Goal: Information Seeking & Learning: Learn about a topic

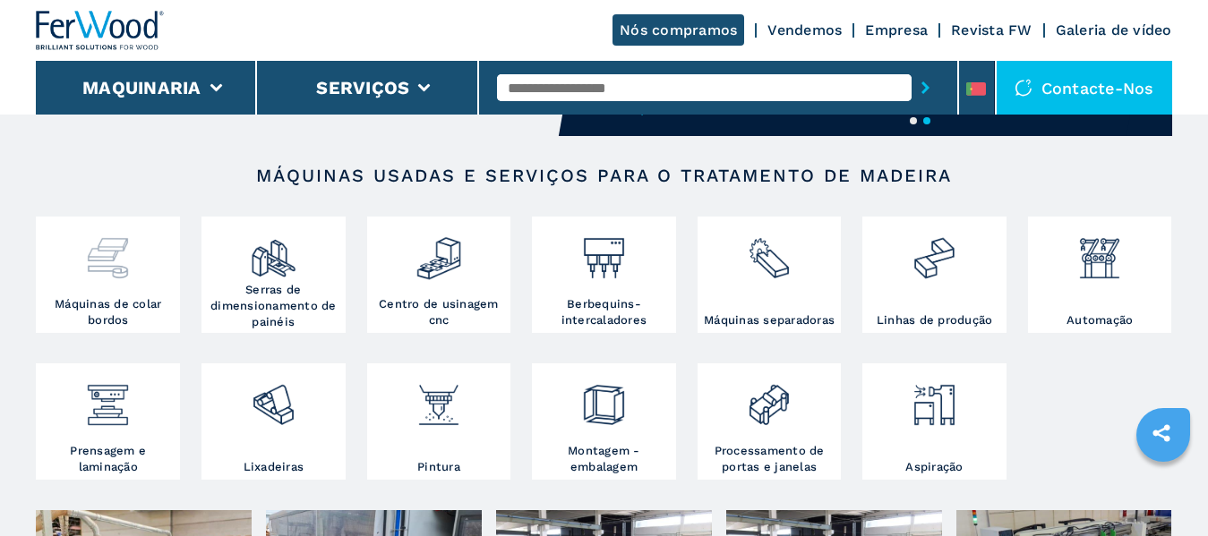
click at [117, 286] on div at bounding box center [107, 258] width 135 height 75
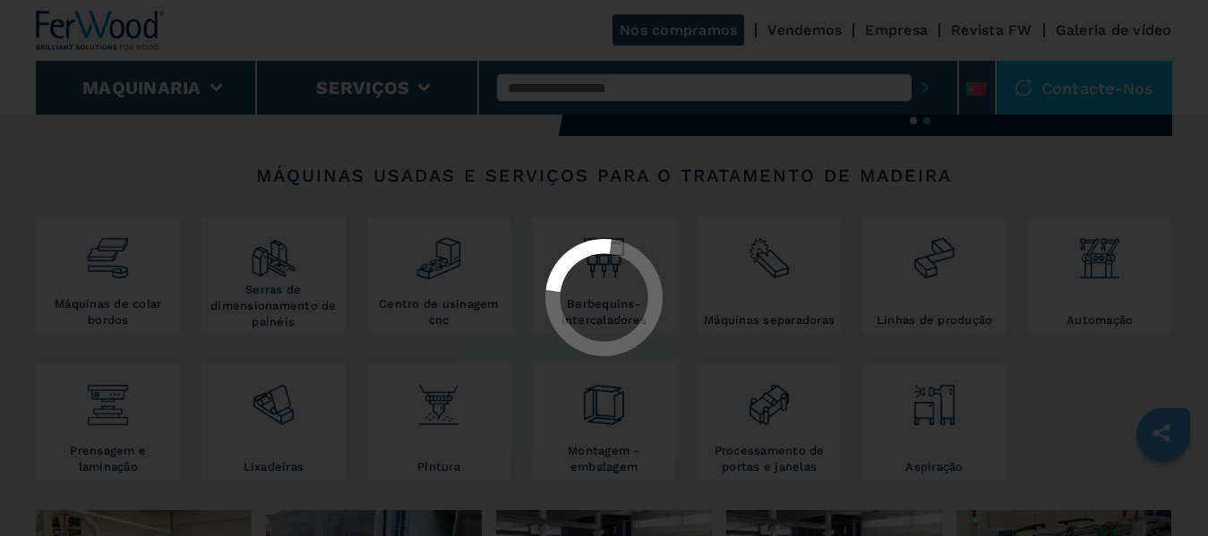
select select "**********"
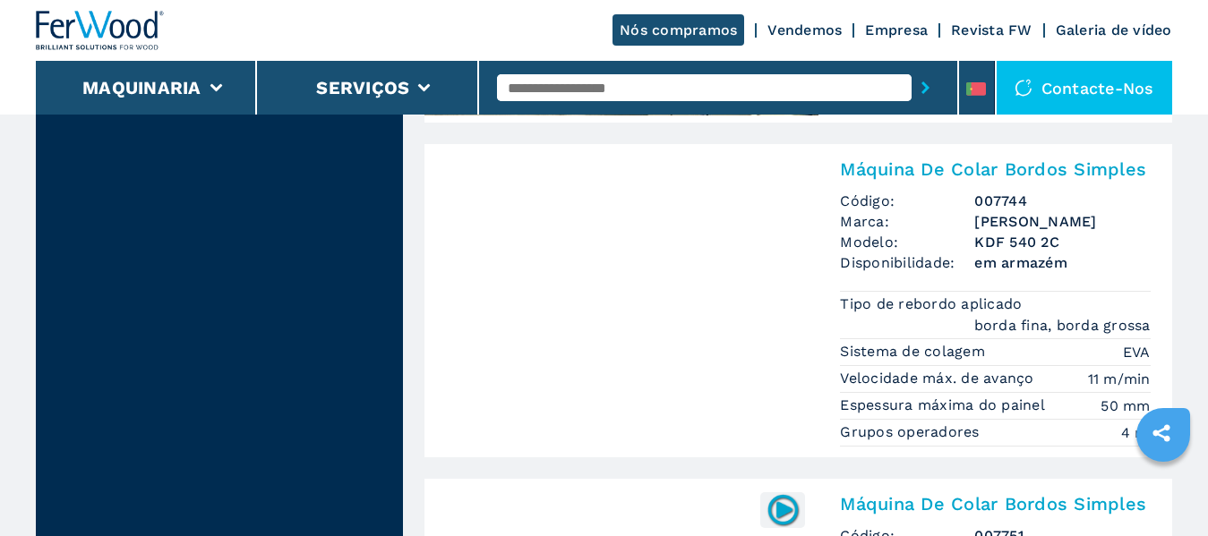
scroll to position [2597, 0]
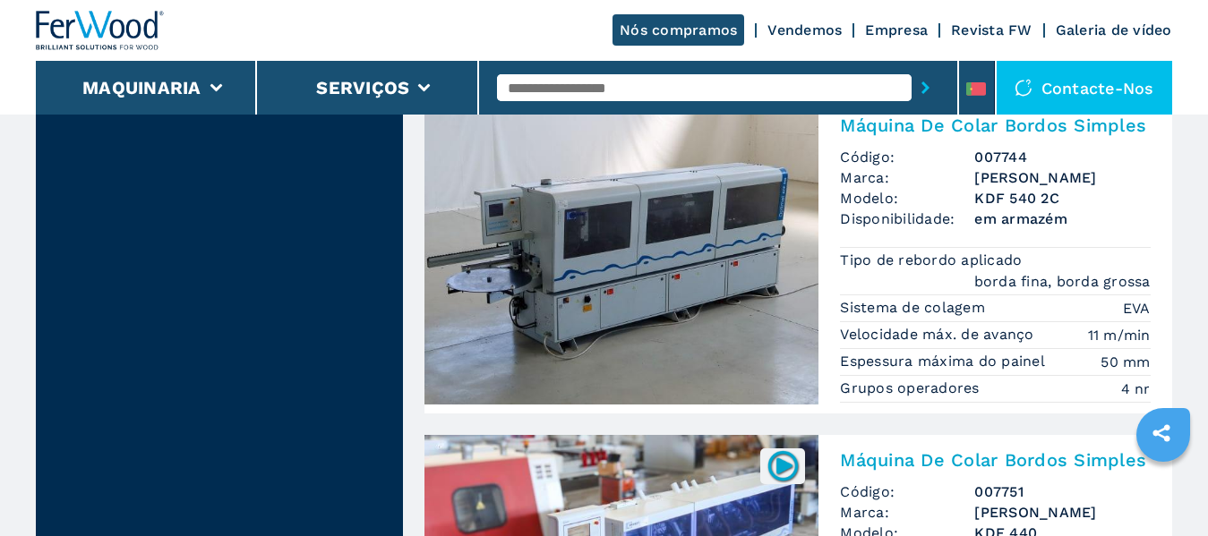
click at [632, 262] on img at bounding box center [622, 252] width 394 height 305
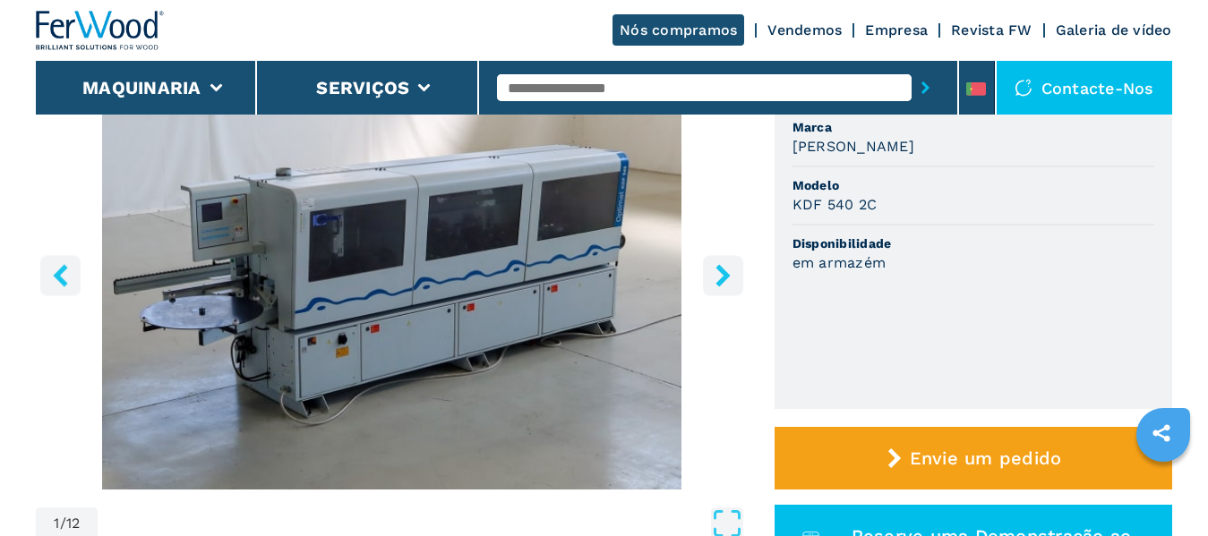
scroll to position [269, 0]
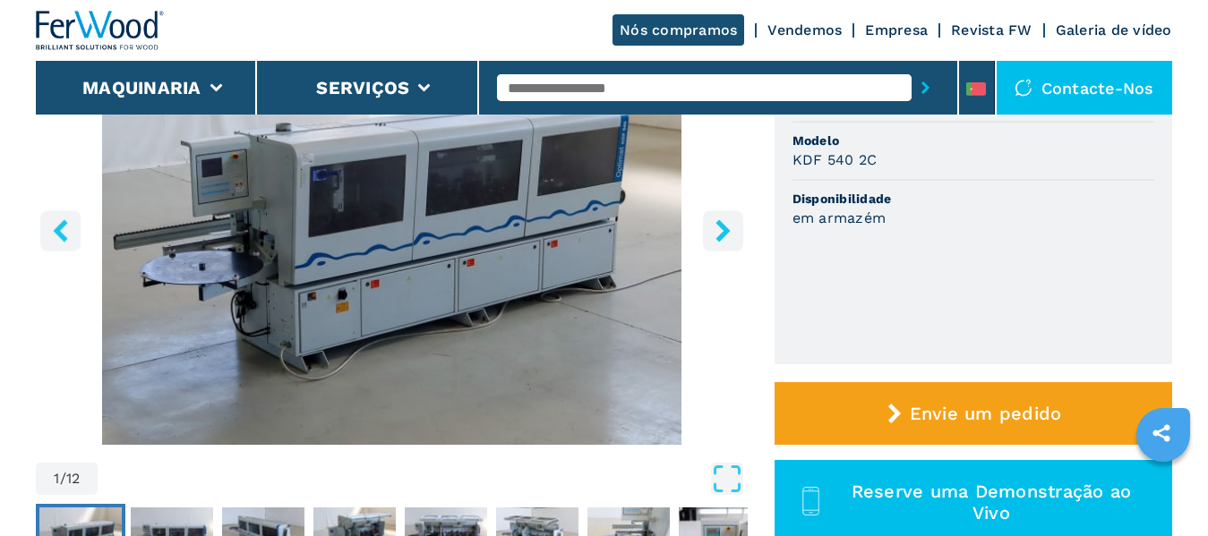
click at [722, 227] on icon "right-button" at bounding box center [723, 230] width 14 height 22
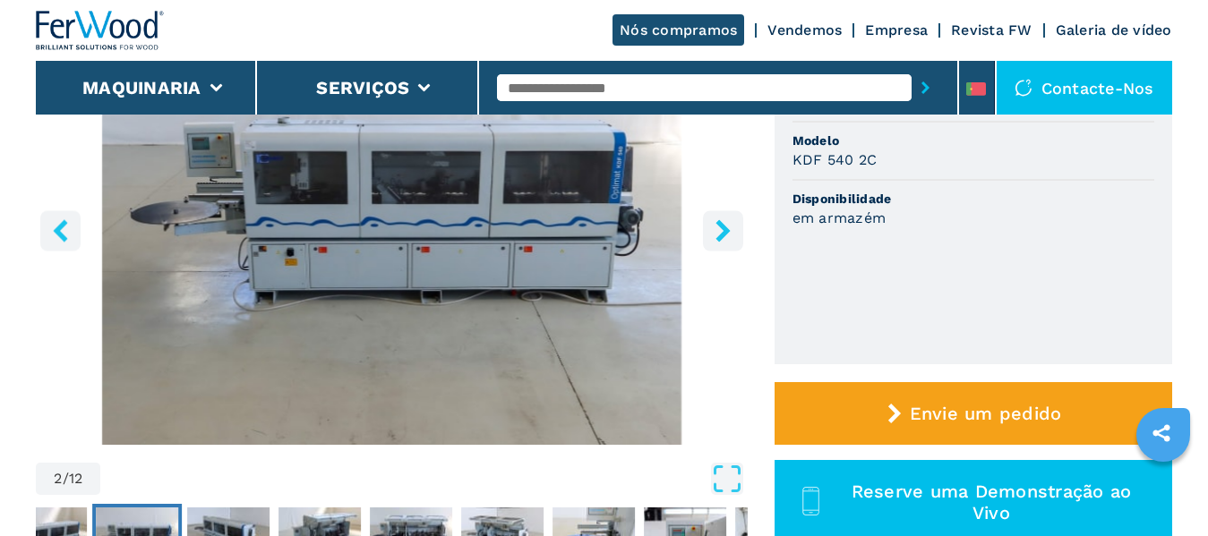
click at [722, 227] on icon "right-button" at bounding box center [723, 230] width 14 height 22
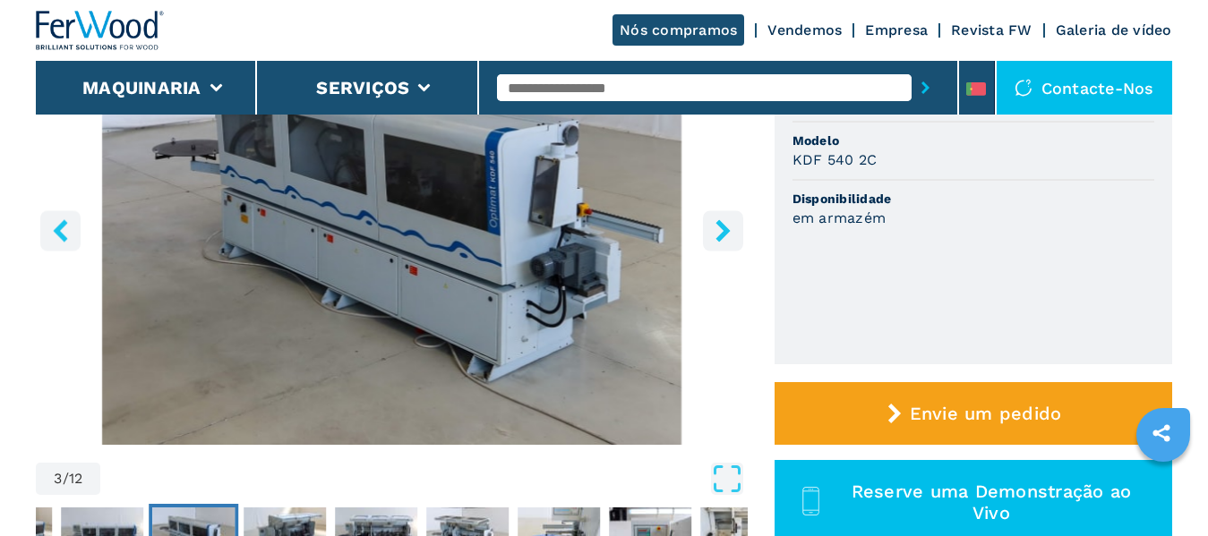
click at [722, 227] on icon "right-button" at bounding box center [723, 230] width 14 height 22
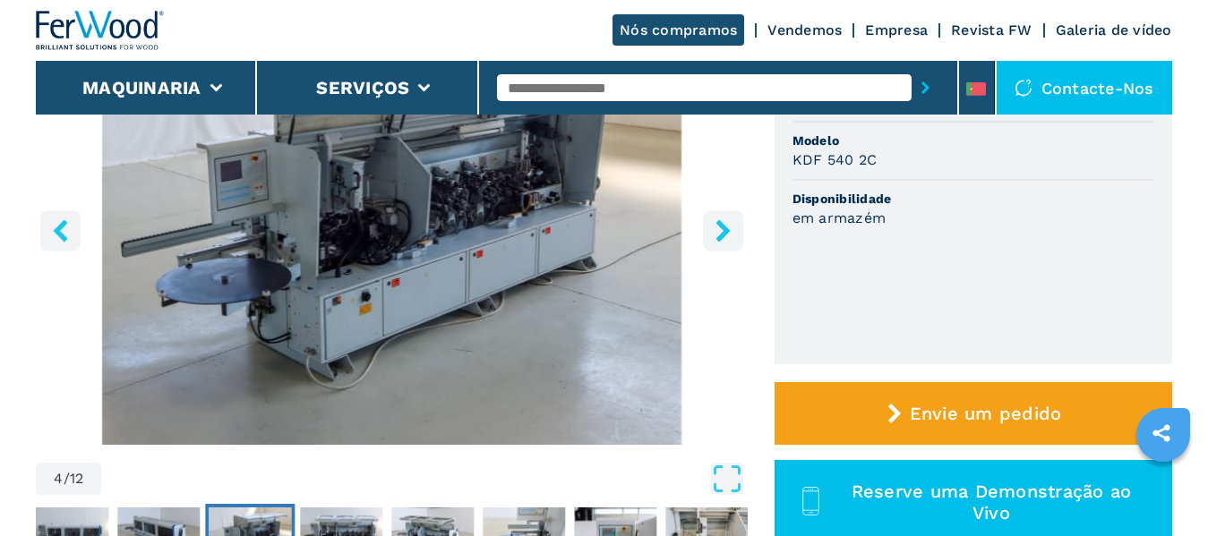
click at [722, 227] on icon "right-button" at bounding box center [723, 230] width 14 height 22
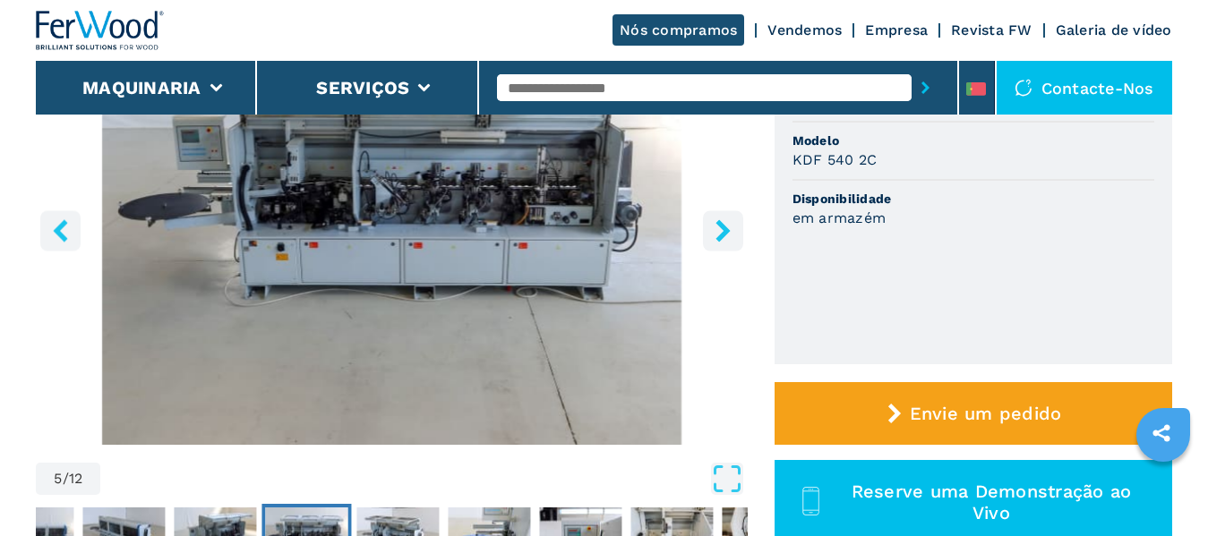
click at [722, 227] on icon "right-button" at bounding box center [723, 230] width 14 height 22
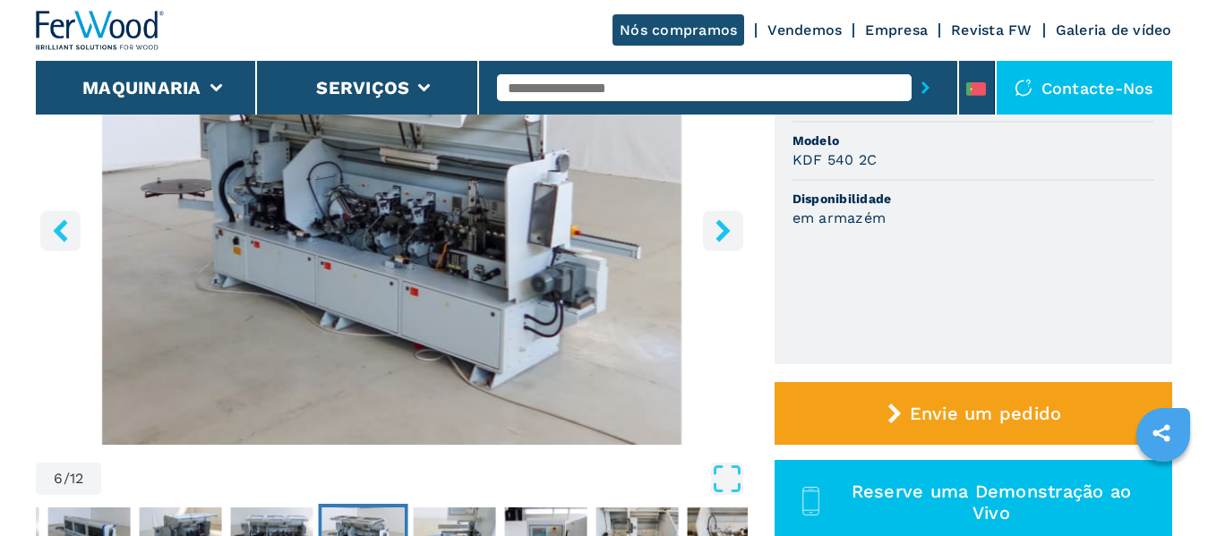
click at [722, 227] on icon "right-button" at bounding box center [723, 230] width 14 height 22
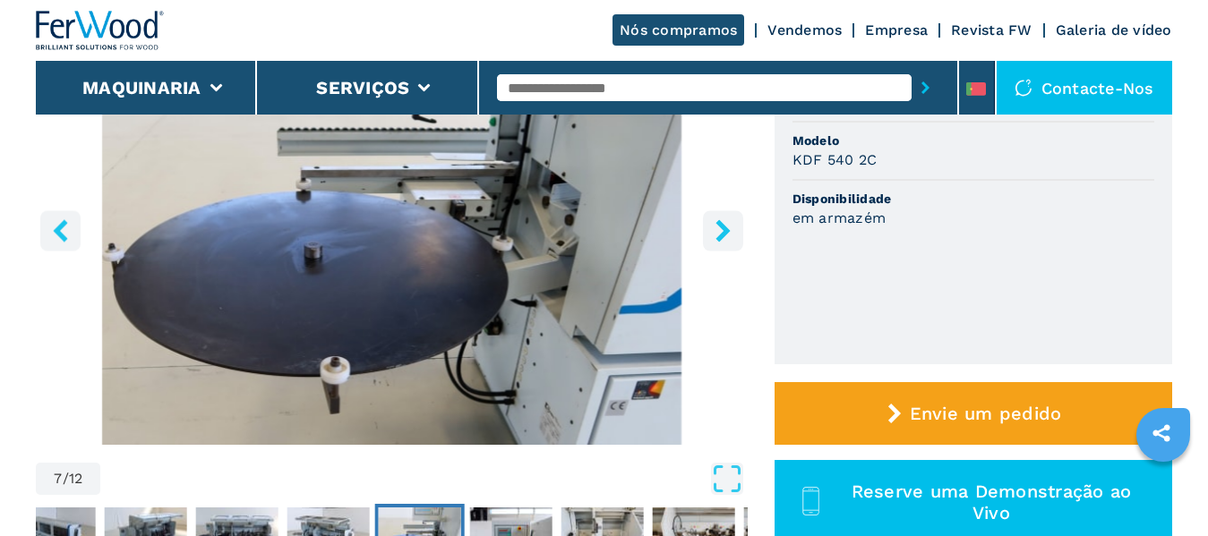
click at [722, 227] on icon "right-button" at bounding box center [723, 230] width 14 height 22
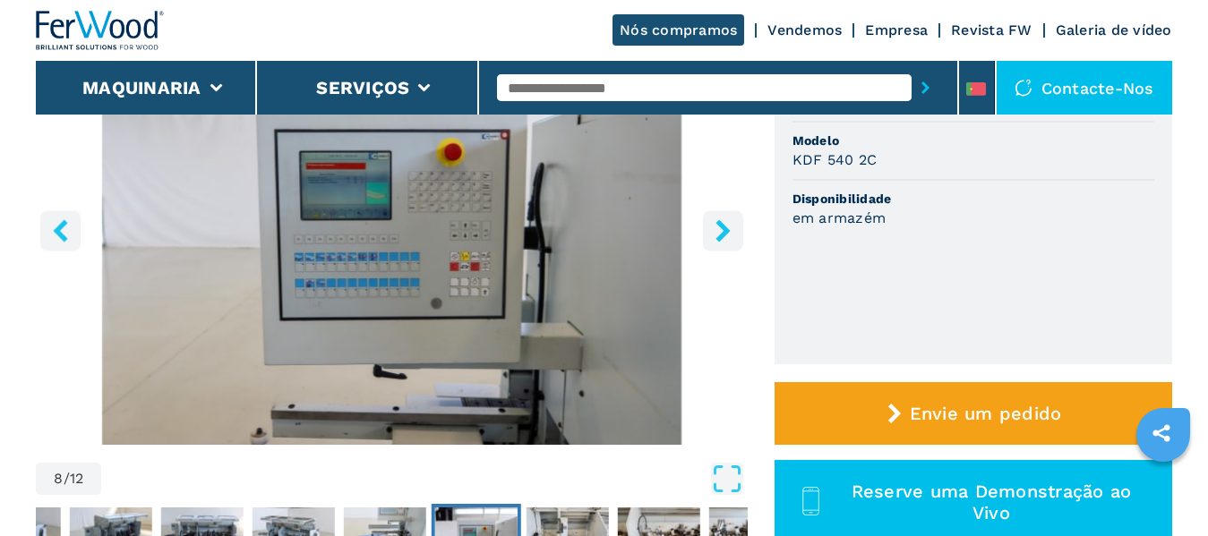
click at [722, 227] on icon "right-button" at bounding box center [723, 230] width 14 height 22
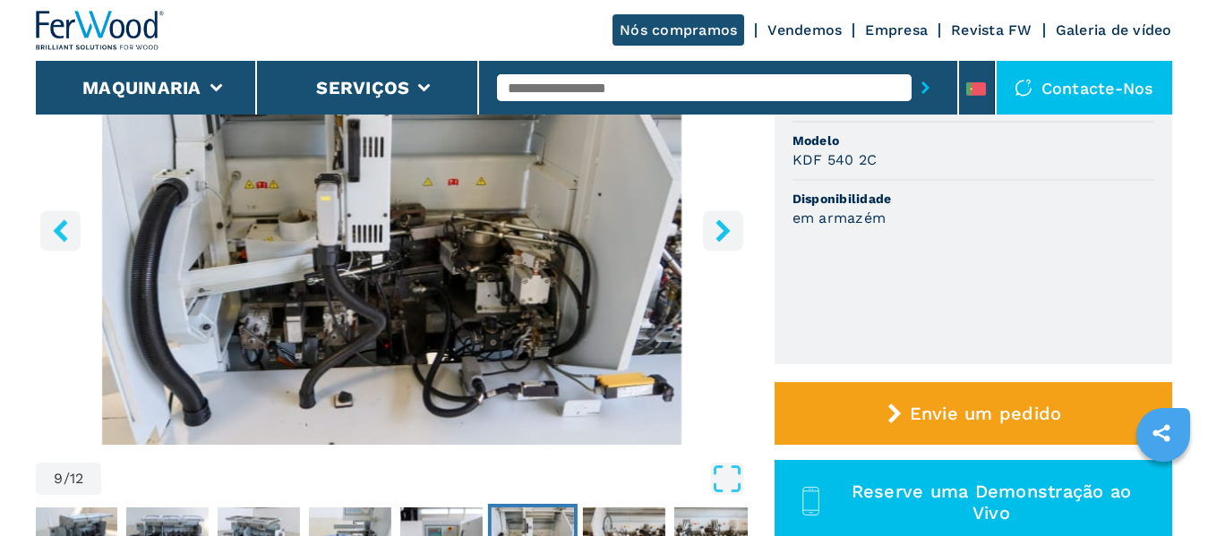
click at [722, 227] on icon "right-button" at bounding box center [723, 230] width 14 height 22
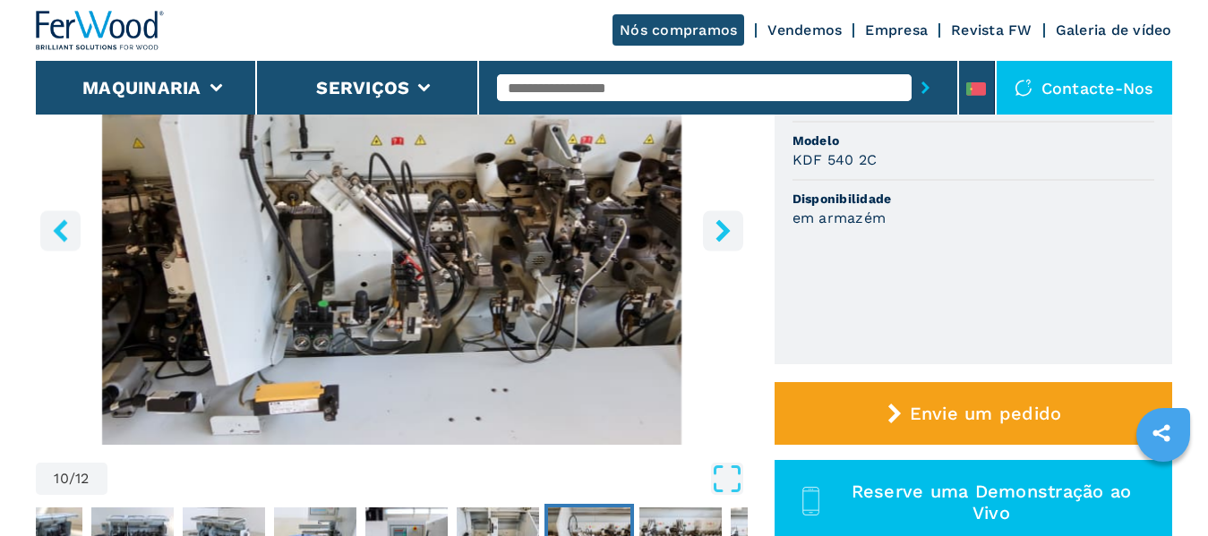
click at [722, 227] on icon "right-button" at bounding box center [723, 230] width 14 height 22
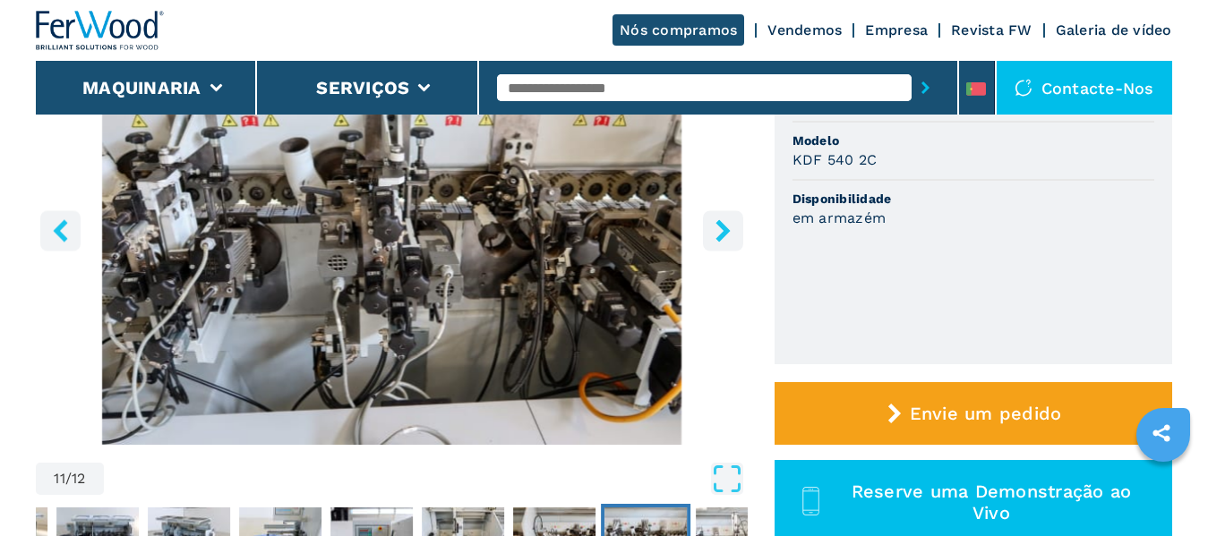
click at [722, 227] on icon "right-button" at bounding box center [723, 230] width 14 height 22
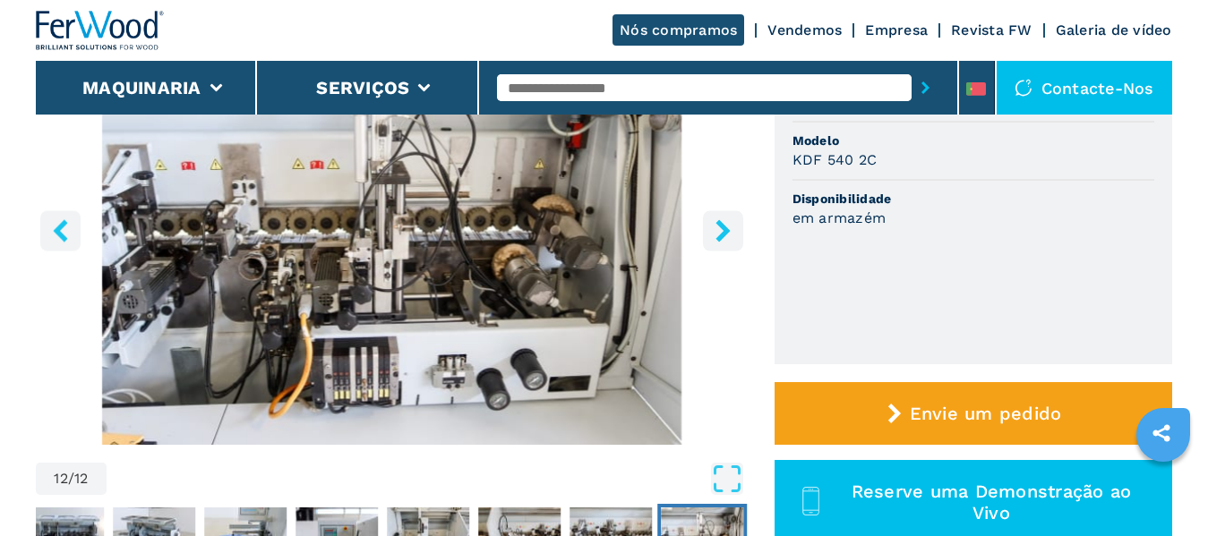
click at [722, 227] on icon "right-button" at bounding box center [723, 230] width 14 height 22
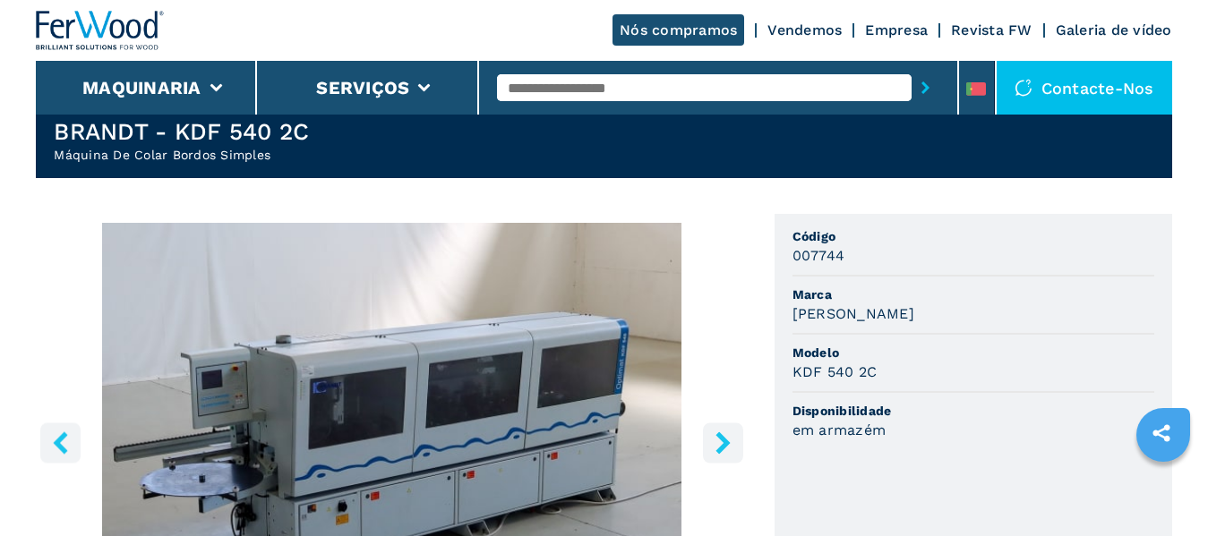
scroll to position [0, 0]
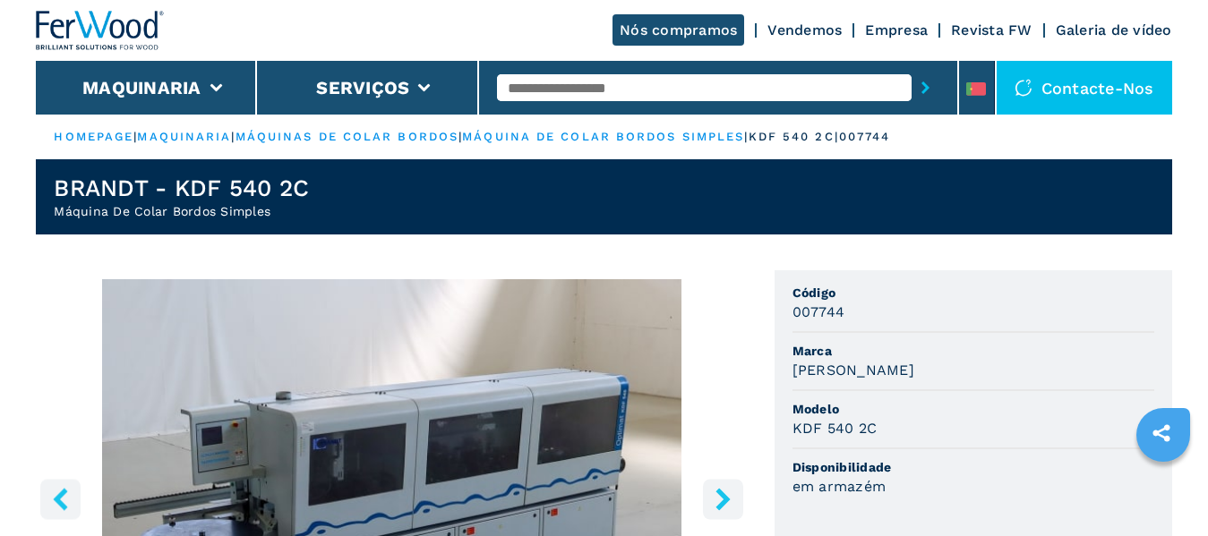
select select "**********"
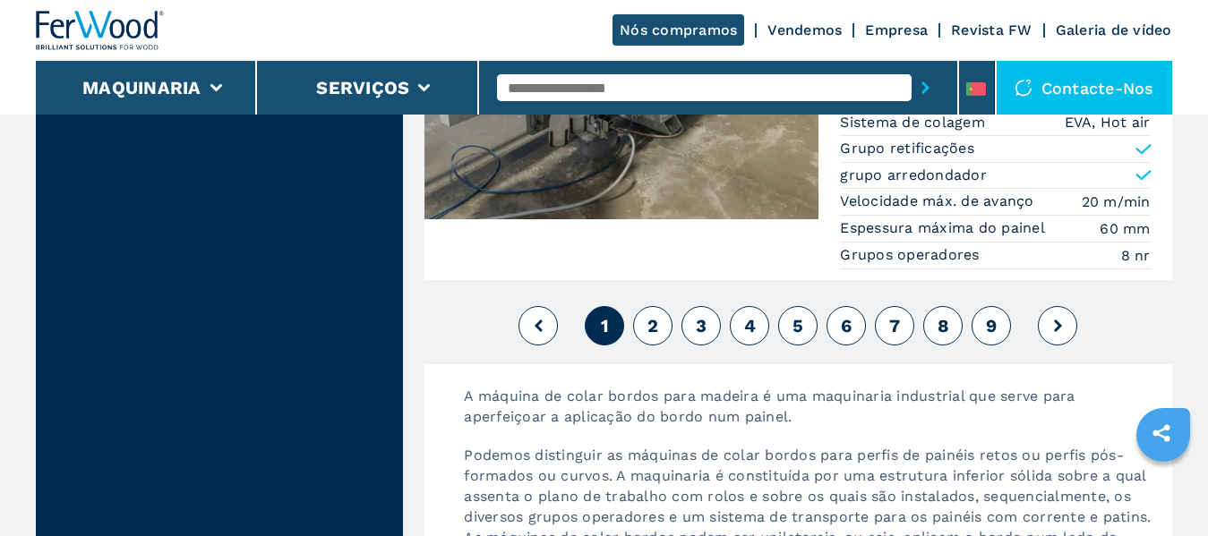
scroll to position [4689, 0]
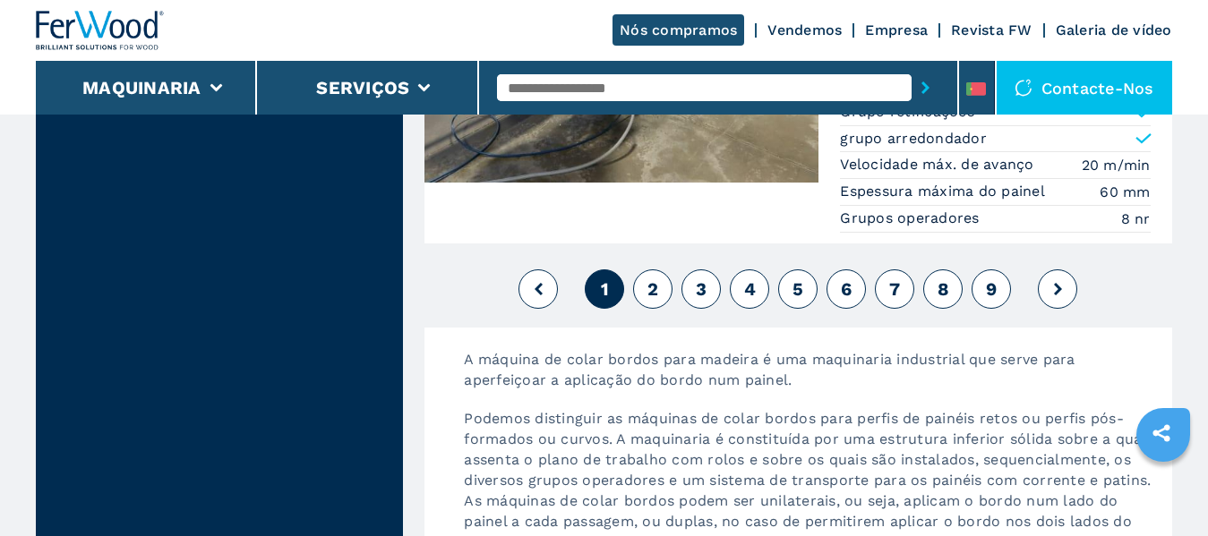
click at [651, 290] on span "2" at bounding box center [653, 289] width 11 height 21
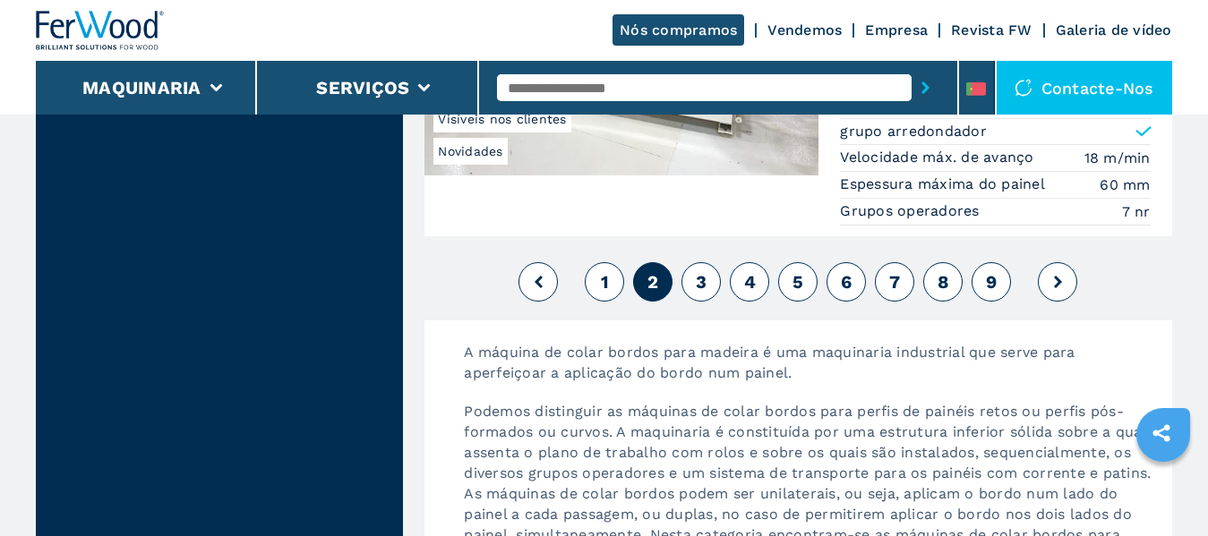
scroll to position [4747, 0]
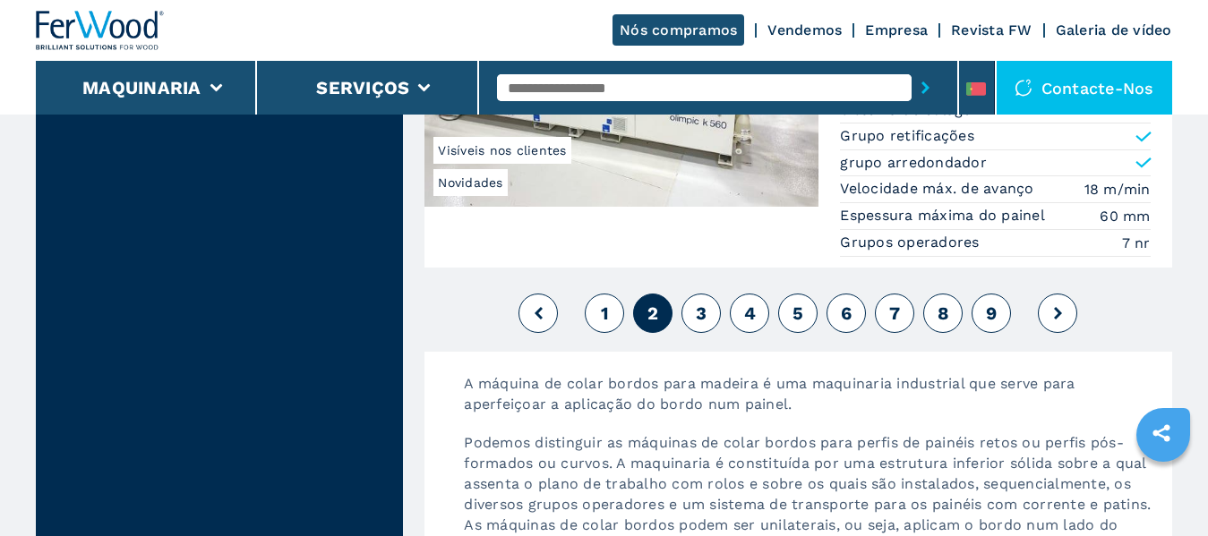
click at [703, 303] on span "3" at bounding box center [701, 313] width 11 height 21
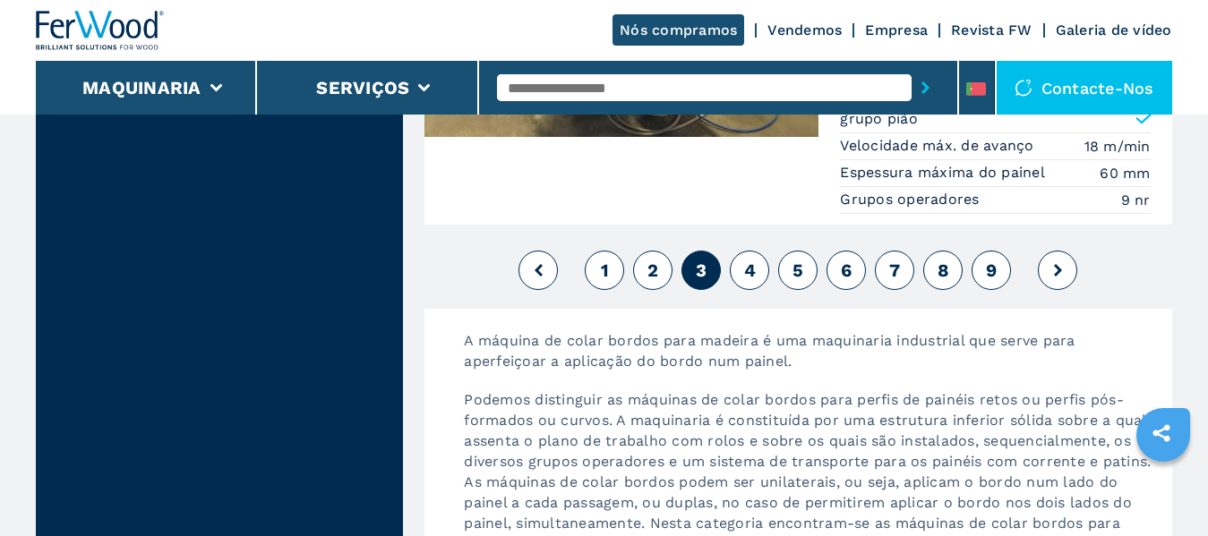
scroll to position [4747, 0]
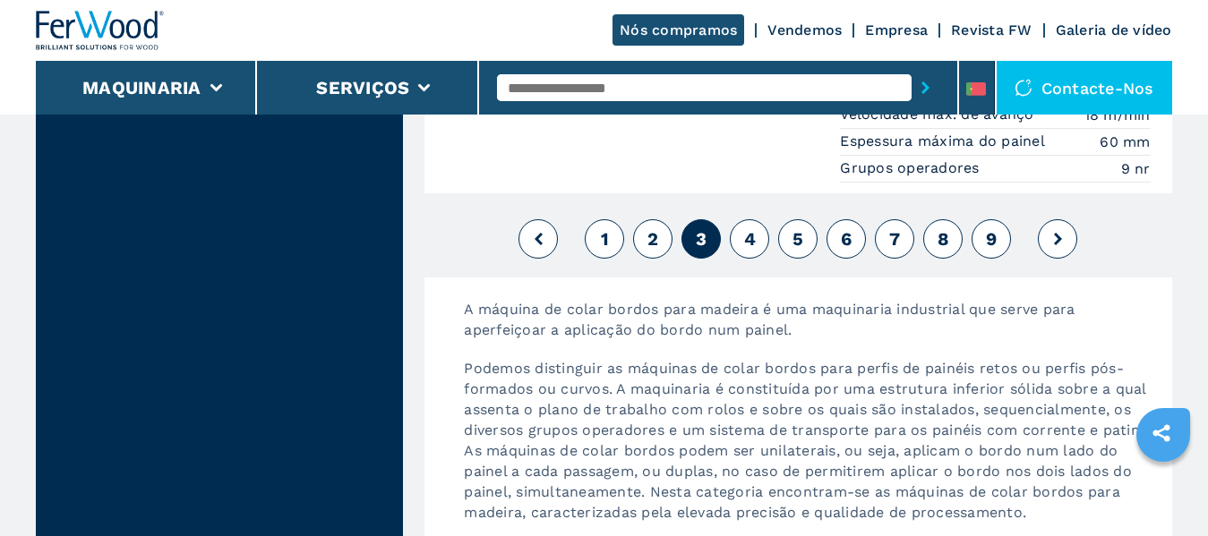
click at [759, 239] on button "4" at bounding box center [749, 238] width 39 height 39
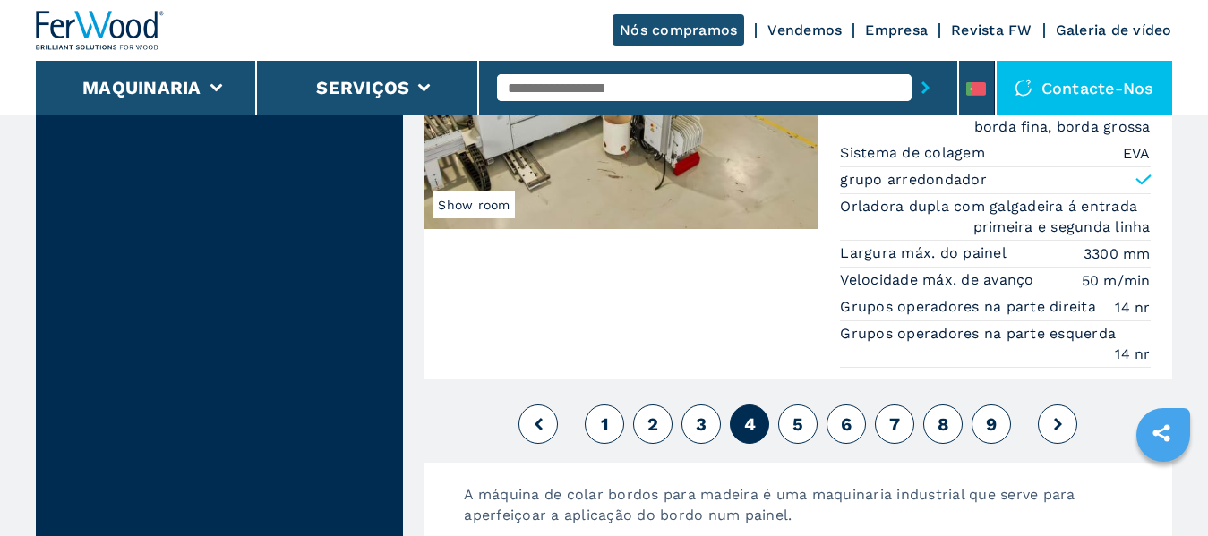
scroll to position [4926, 0]
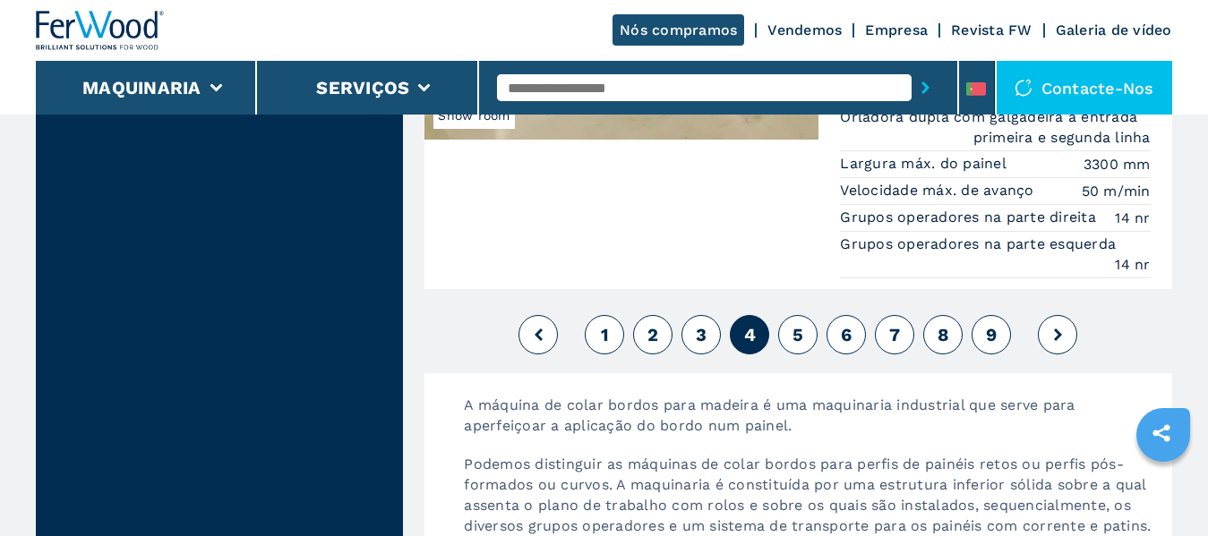
click at [798, 333] on span "5" at bounding box center [798, 334] width 11 height 21
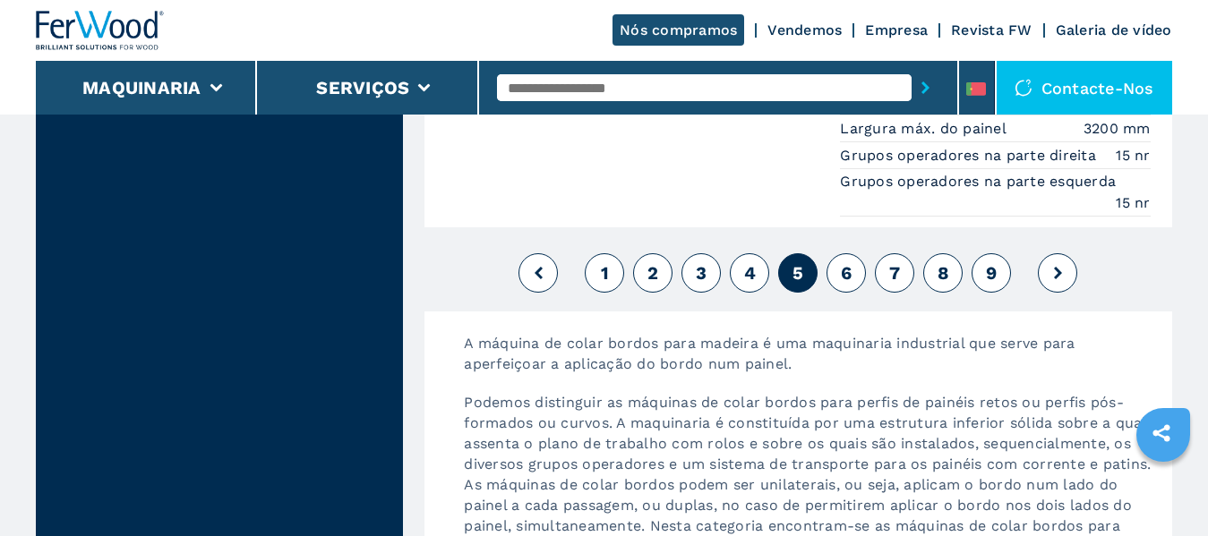
scroll to position [5015, 0]
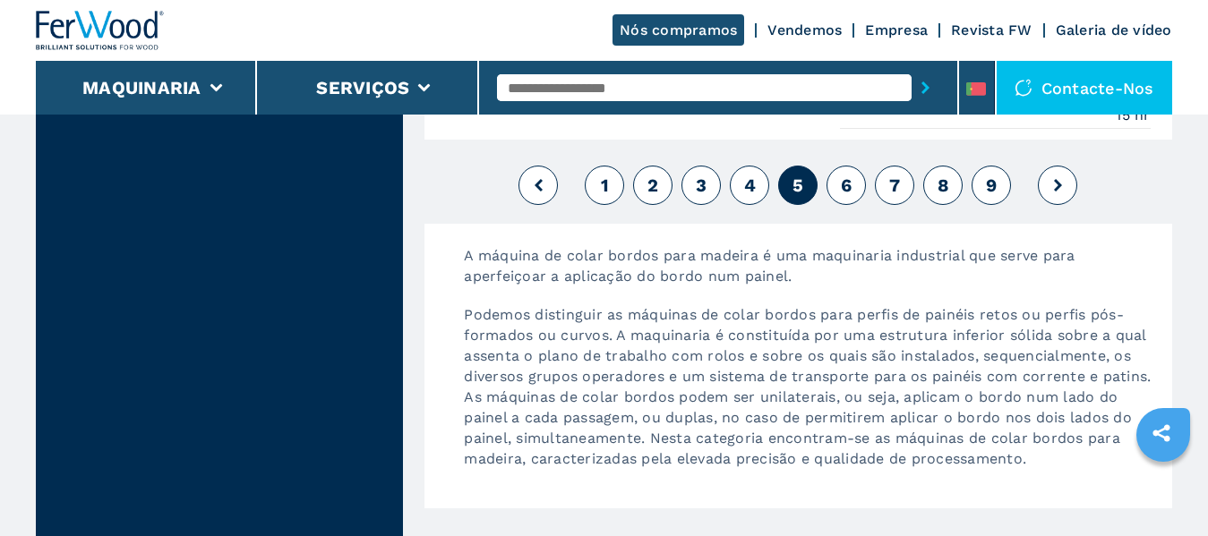
click at [852, 175] on span "6" at bounding box center [846, 185] width 11 height 21
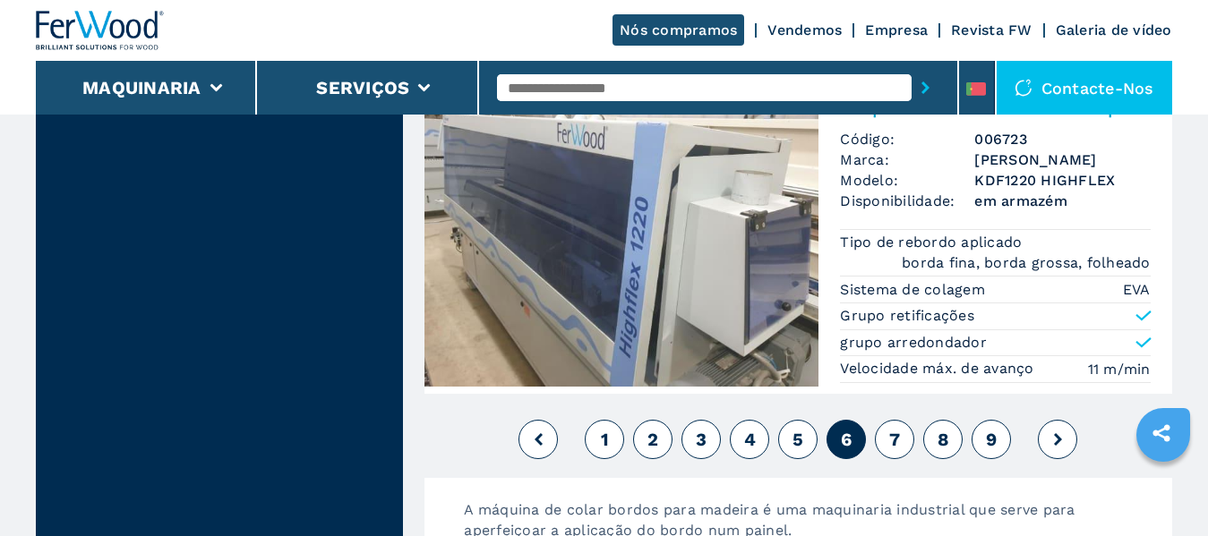
scroll to position [4747, 0]
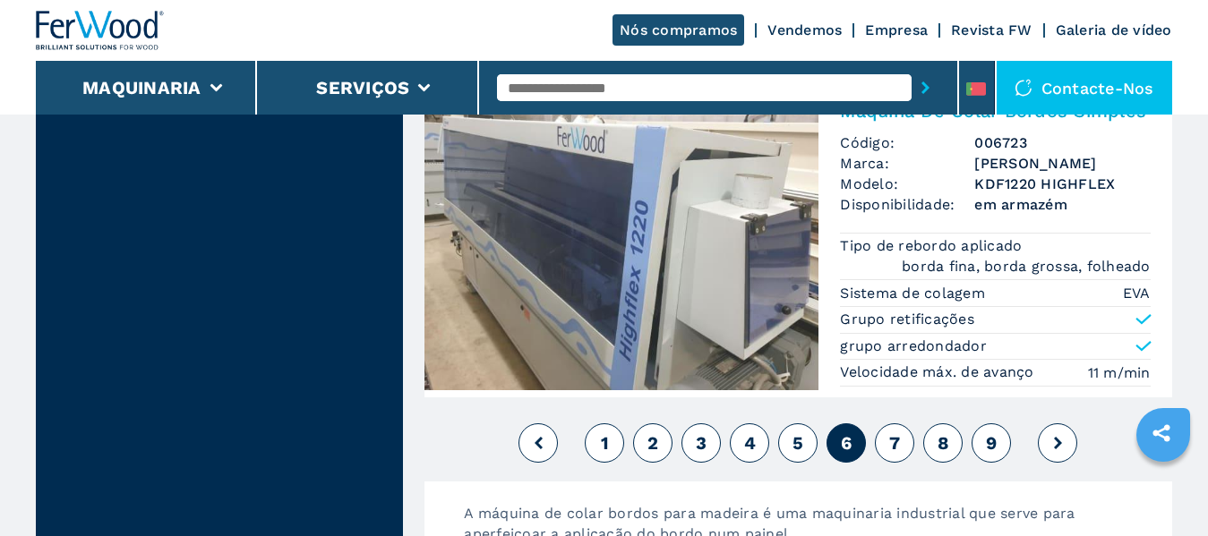
click at [896, 443] on span "7" at bounding box center [894, 443] width 11 height 21
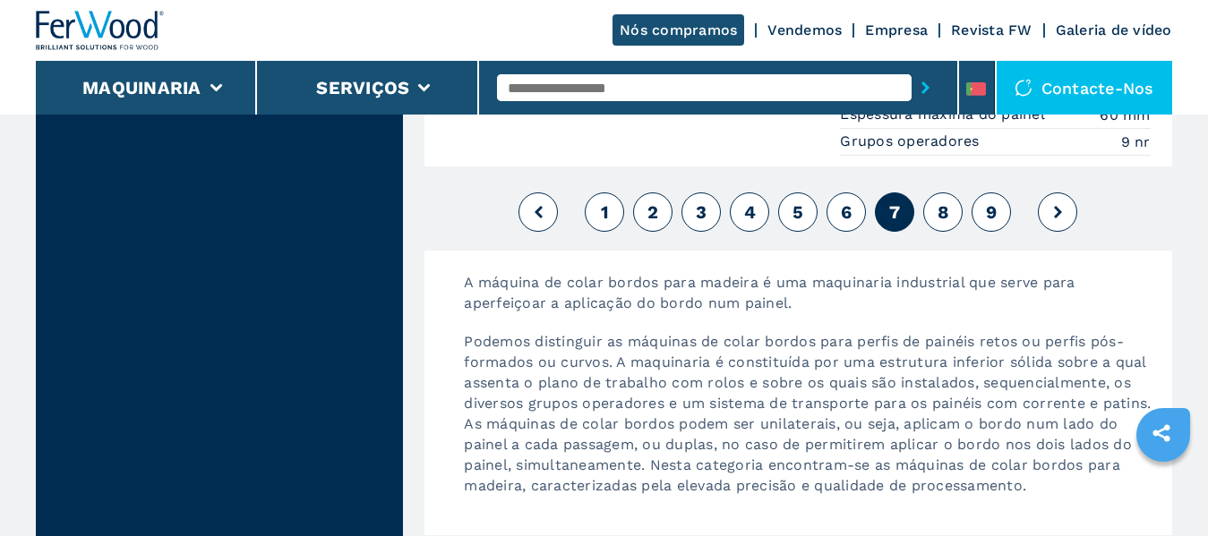
scroll to position [5015, 0]
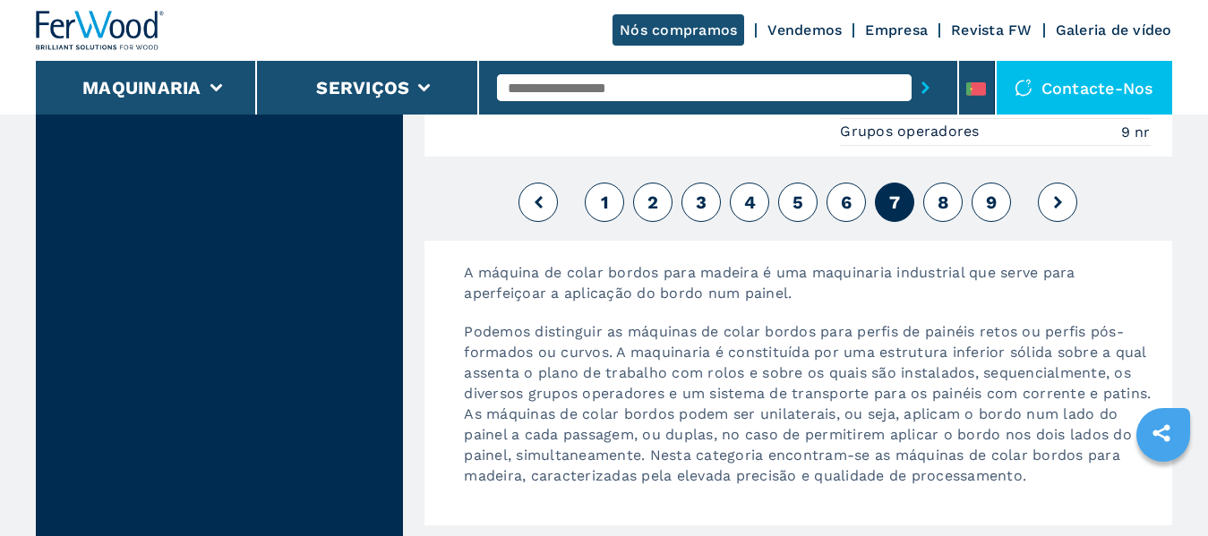
click at [940, 210] on span "8" at bounding box center [944, 202] width 12 height 21
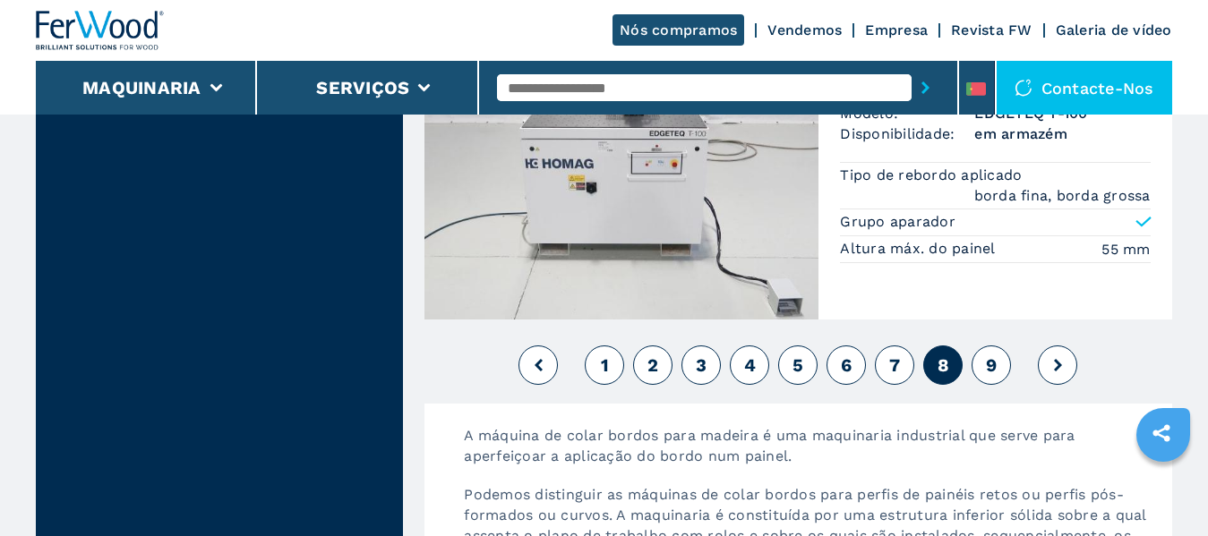
scroll to position [4836, 0]
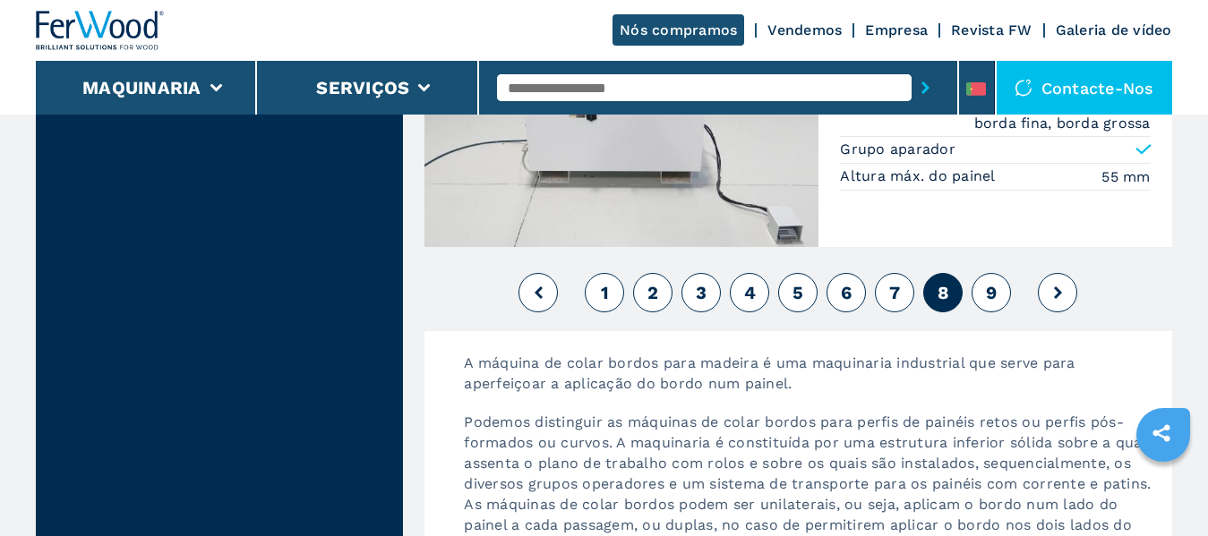
click at [992, 282] on span "9" at bounding box center [991, 292] width 11 height 21
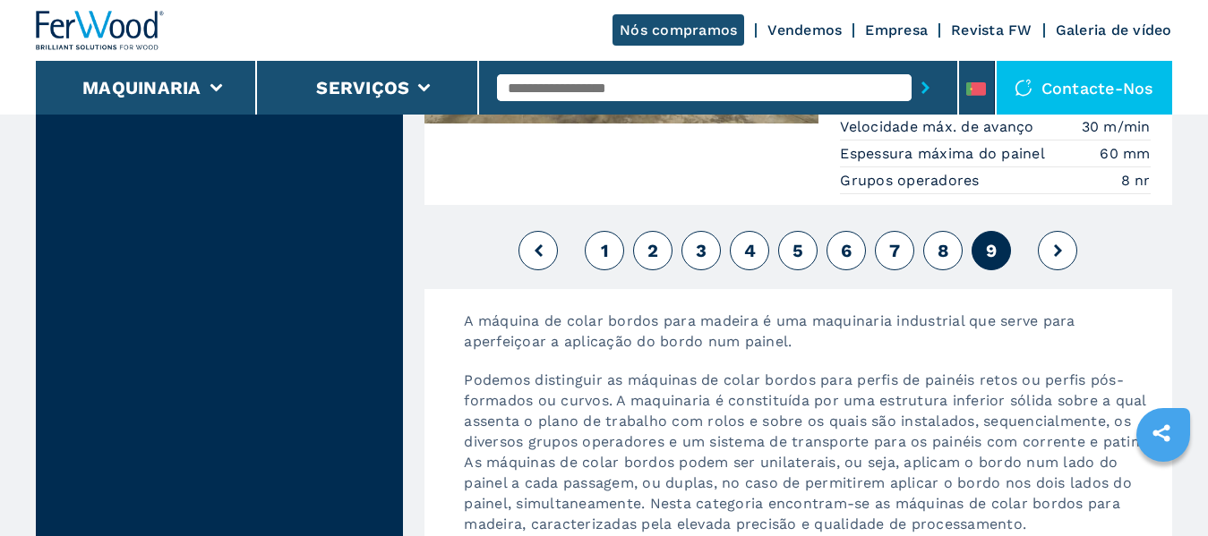
scroll to position [4030, 0]
click at [1064, 253] on button at bounding box center [1057, 248] width 39 height 39
click at [1052, 251] on button at bounding box center [1057, 248] width 39 height 39
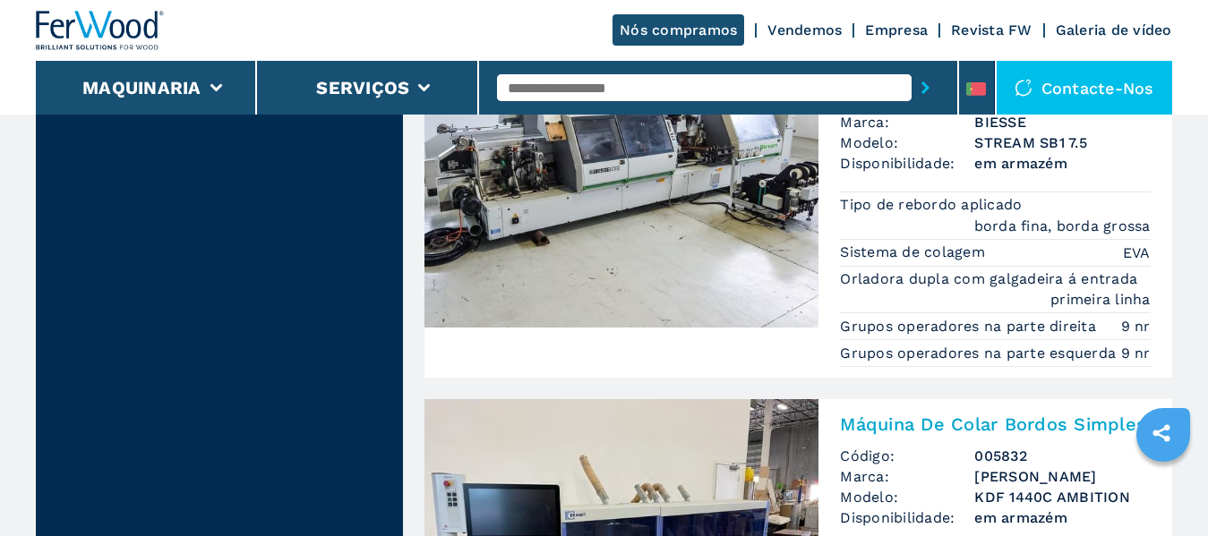
scroll to position [1785, 0]
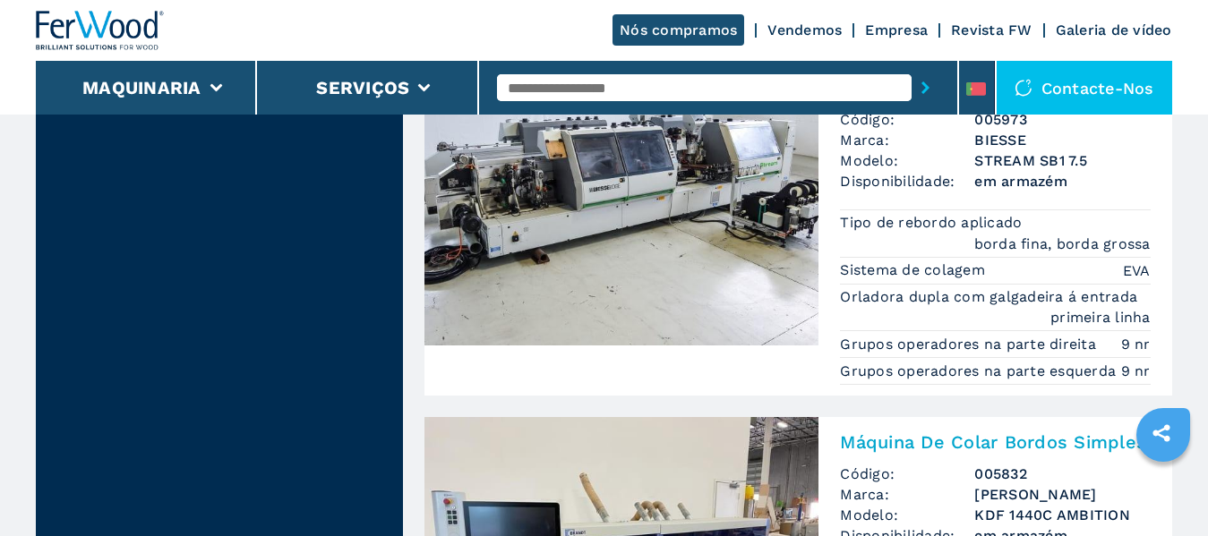
click at [1115, 35] on link "Galeria de vídeo" at bounding box center [1114, 29] width 116 height 17
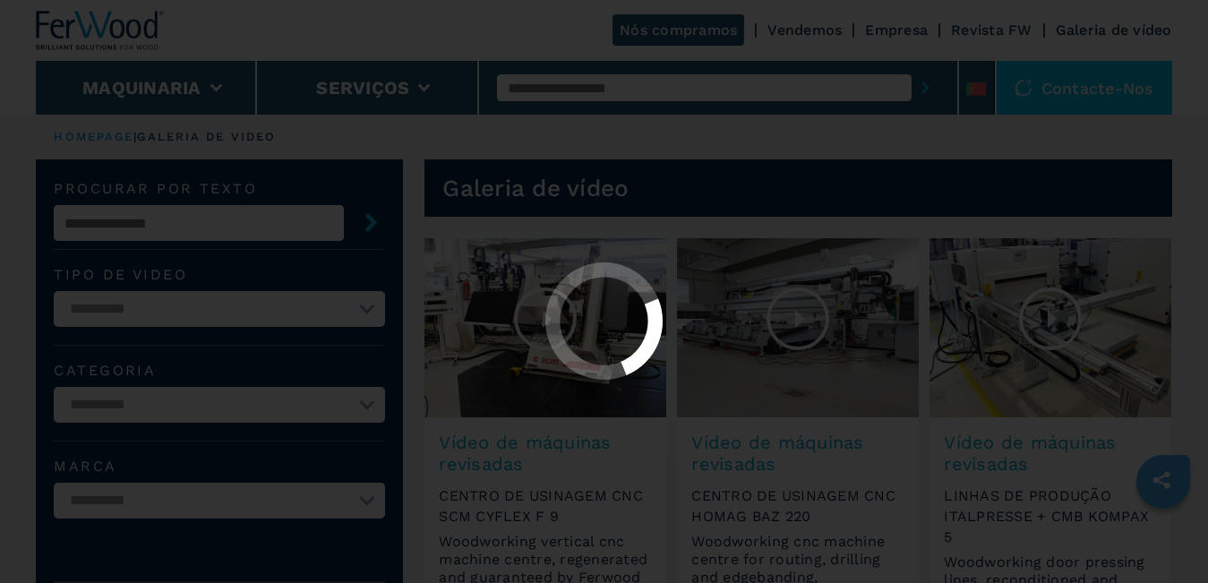
select select "**********"
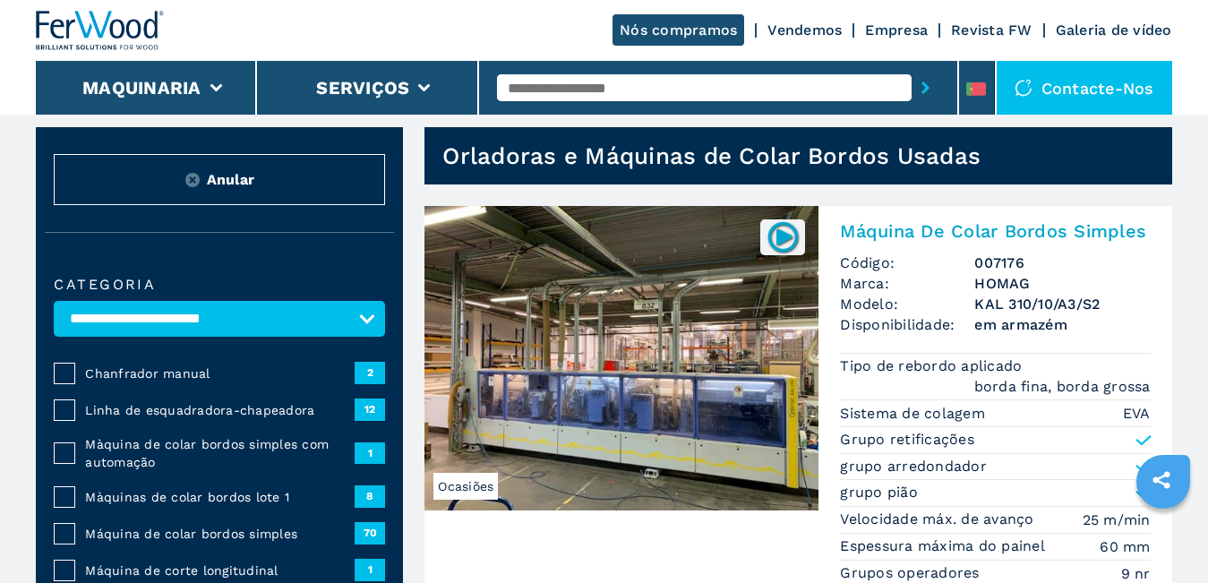
scroll to position [90, 0]
